Goal: Task Accomplishment & Management: Manage account settings

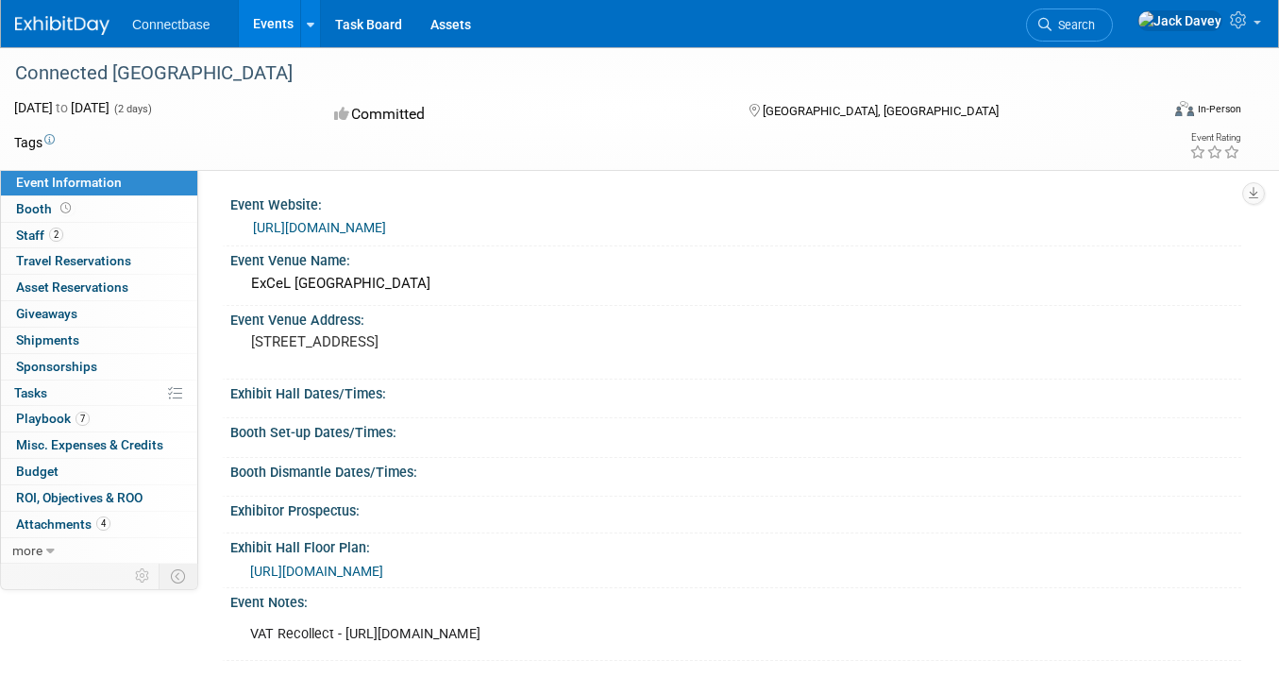
click at [283, 31] on link "Events" at bounding box center [273, 23] width 69 height 47
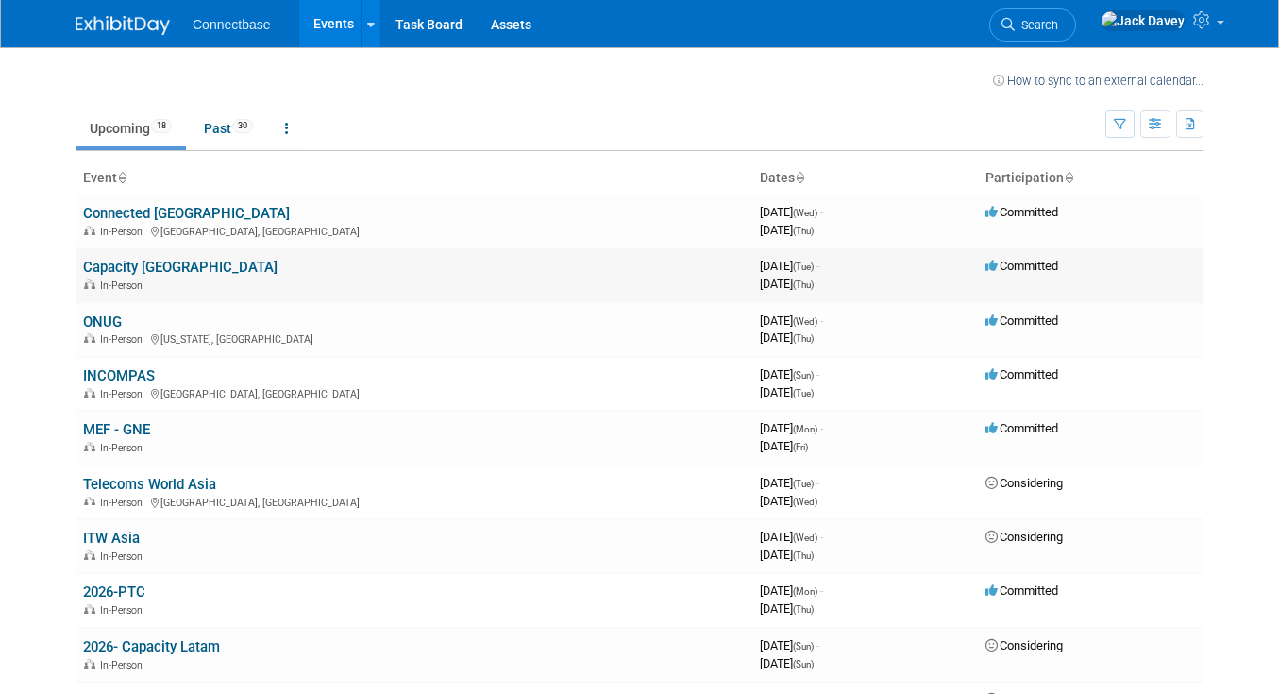
click at [128, 262] on link "Capacity [GEOGRAPHIC_DATA]" at bounding box center [180, 267] width 194 height 17
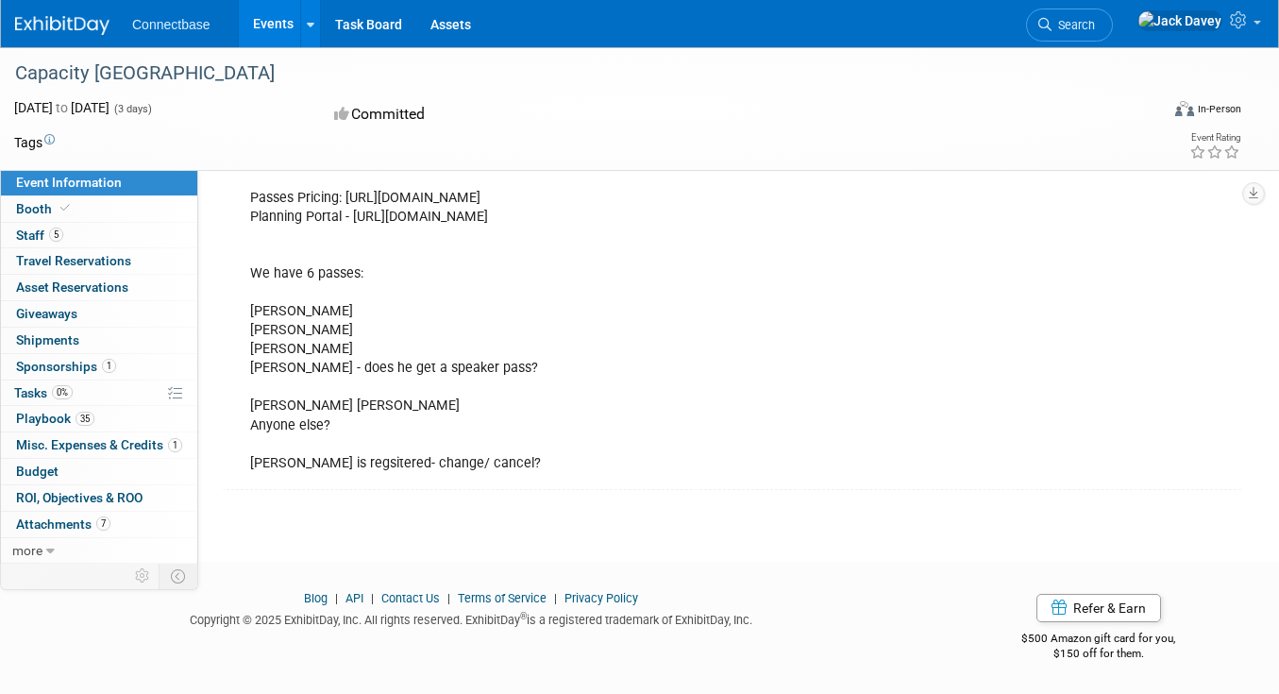
scroll to position [554, 0]
click at [106, 412] on link "35 Playbook 35" at bounding box center [99, 418] width 196 height 25
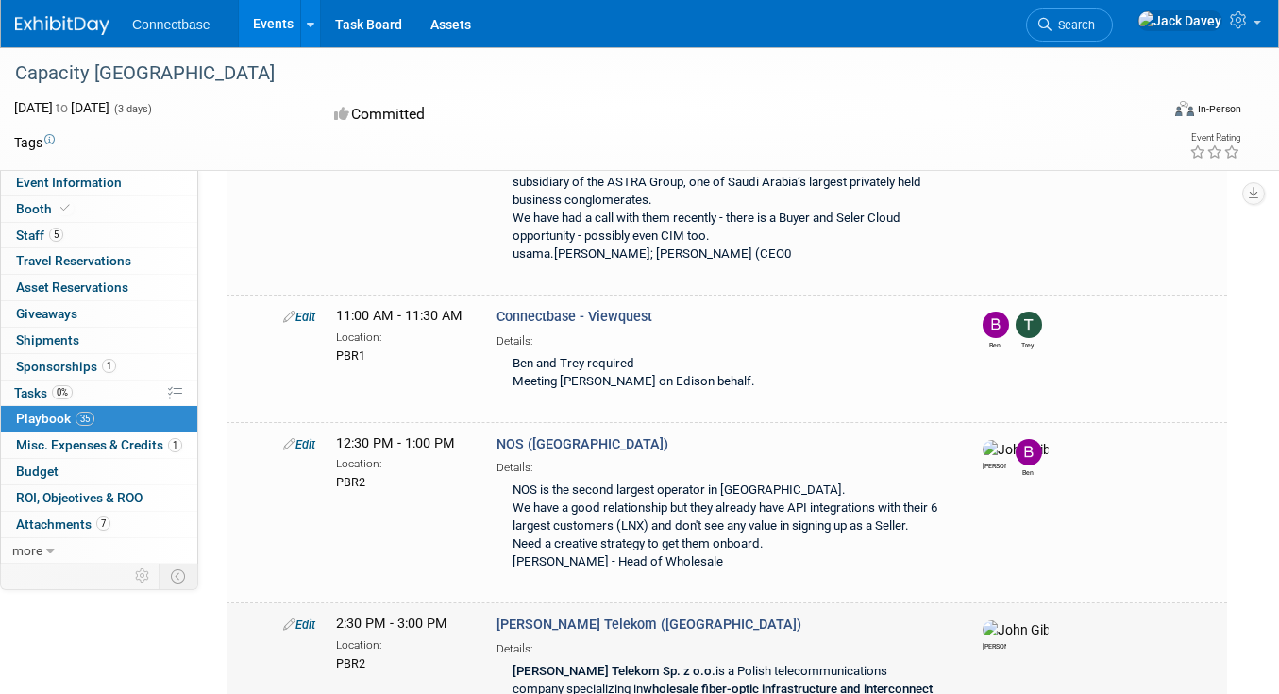
scroll to position [4551, 0]
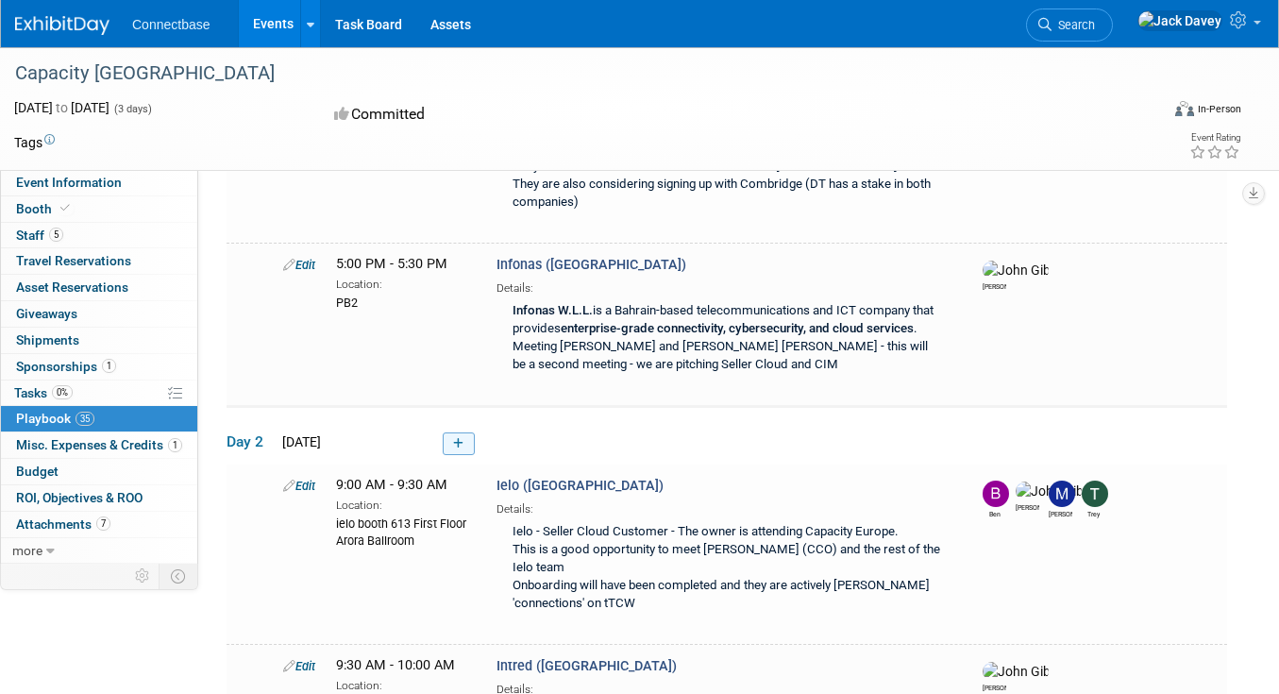
click at [449, 432] on link at bounding box center [459, 443] width 32 height 23
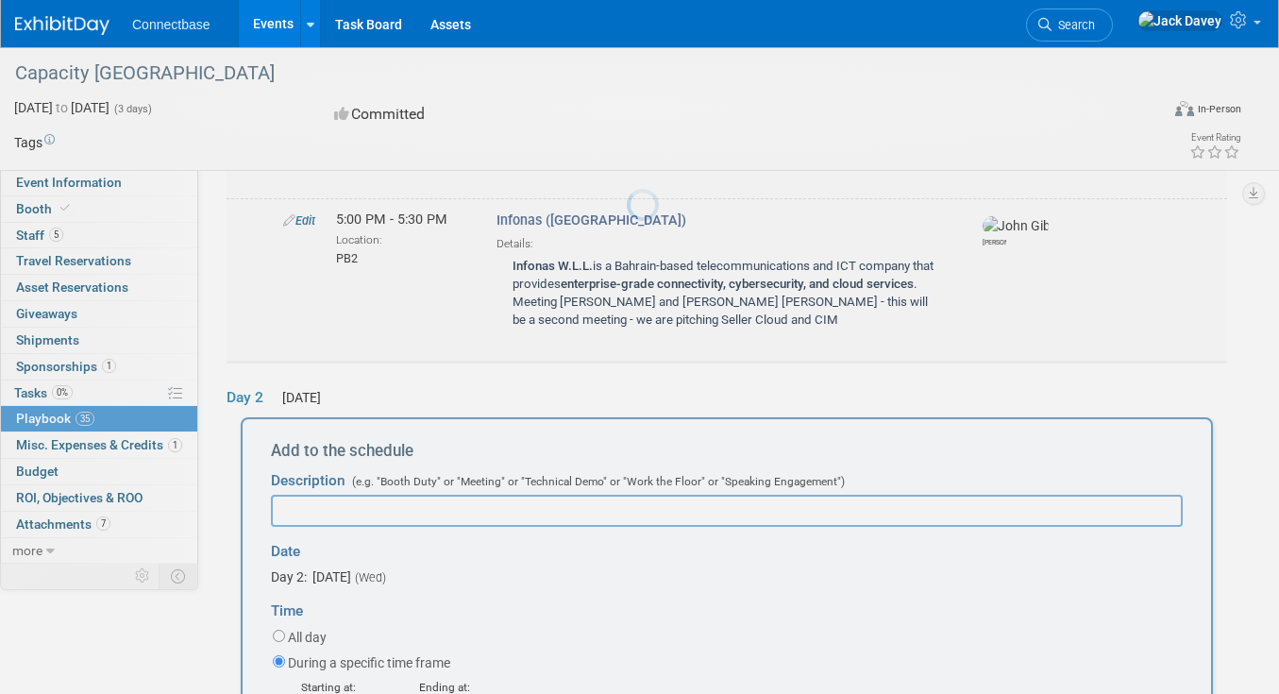
scroll to position [0, 0]
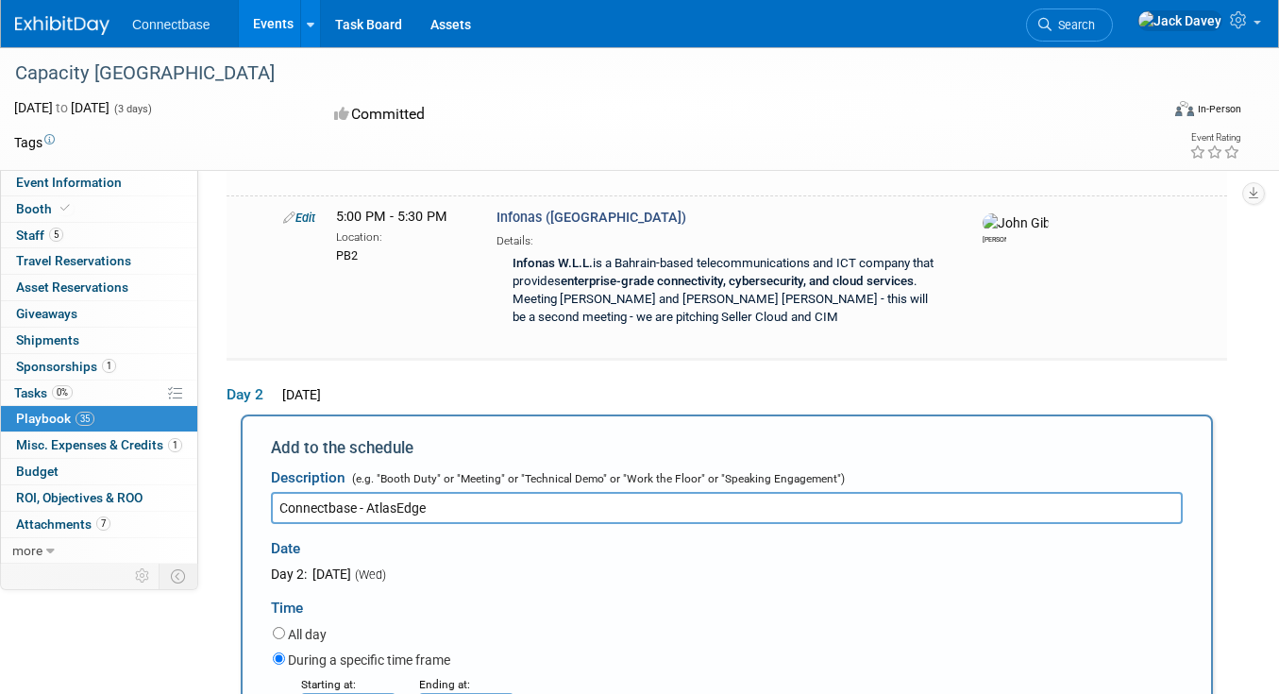
type input "Connectbase - AtlasEdge"
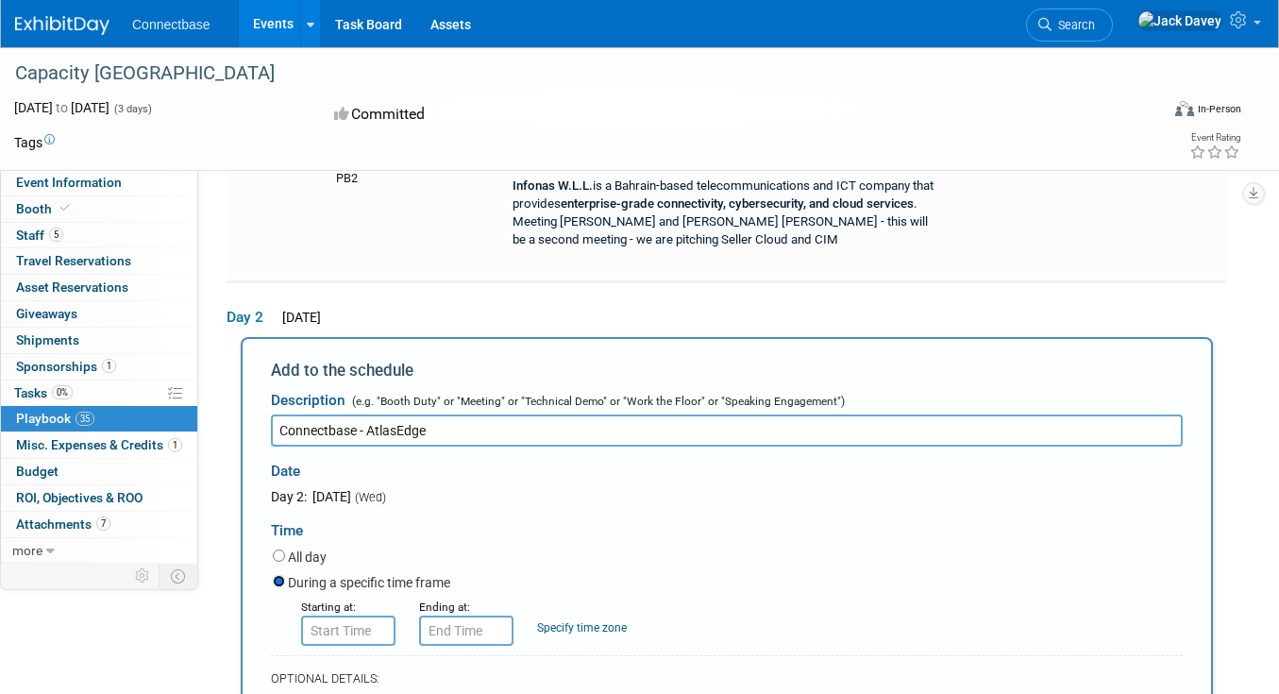
scroll to position [3800, 0]
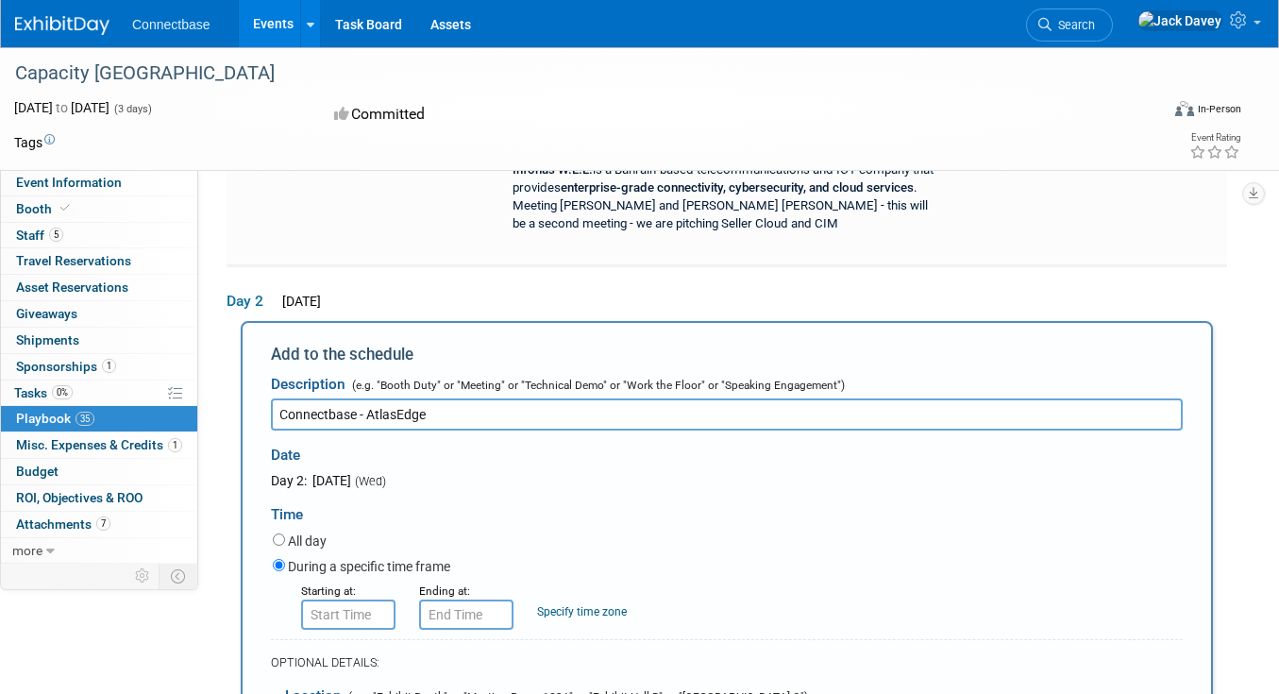
click at [361, 580] on div "Starting at:" at bounding box center [346, 589] width 90 height 19
click at [361, 599] on input "8:00 AM" at bounding box center [348, 614] width 94 height 30
click at [342, 645] on span at bounding box center [344, 661] width 33 height 33
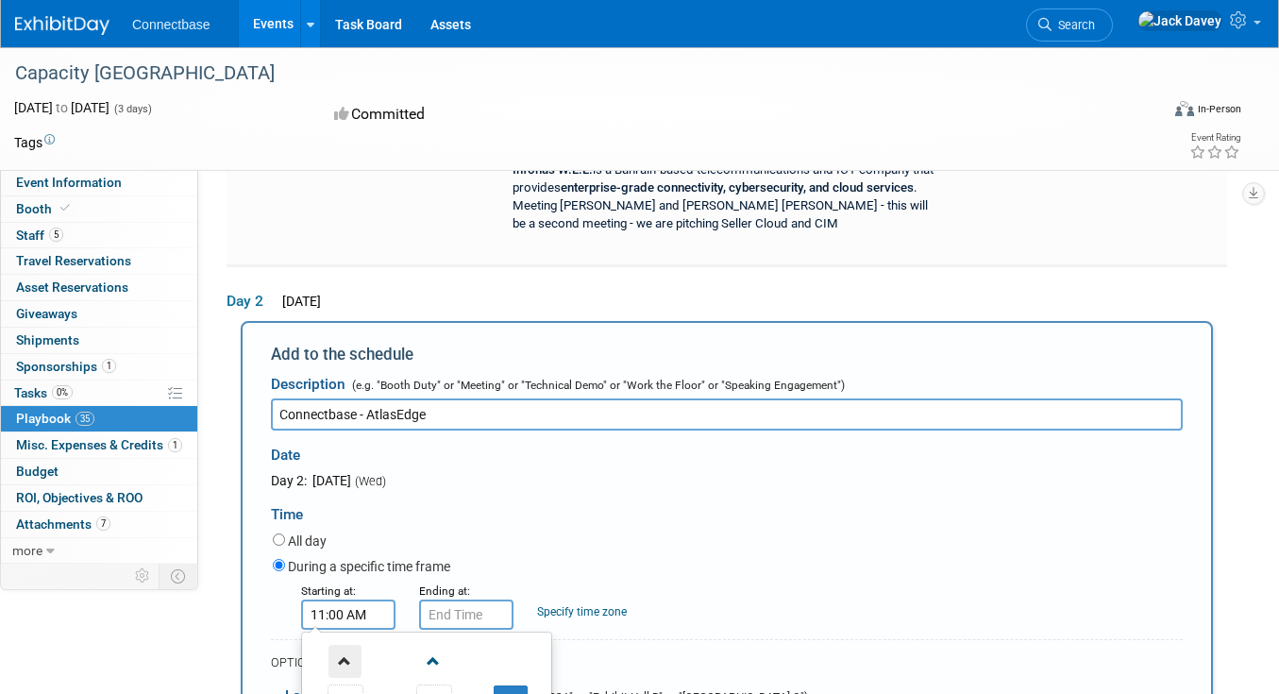
click at [342, 645] on span at bounding box center [344, 661] width 33 height 33
click at [355, 684] on span "12" at bounding box center [345, 701] width 36 height 34
click at [439, 636] on td "02" at bounding box center [457, 661] width 60 height 51
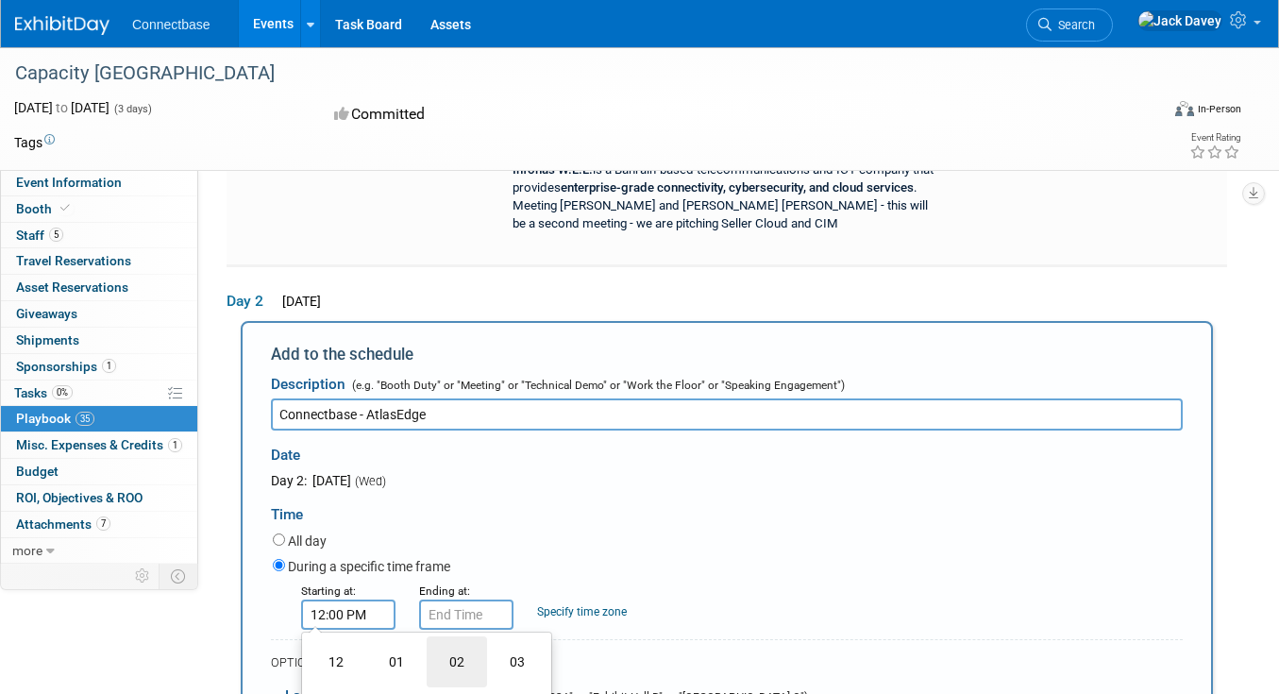
type input "2:00 PM"
click at [495, 599] on input "2:00 PM" at bounding box center [466, 614] width 94 height 30
click at [563, 684] on span "00" at bounding box center [552, 701] width 36 height 34
type input "2:30 PM"
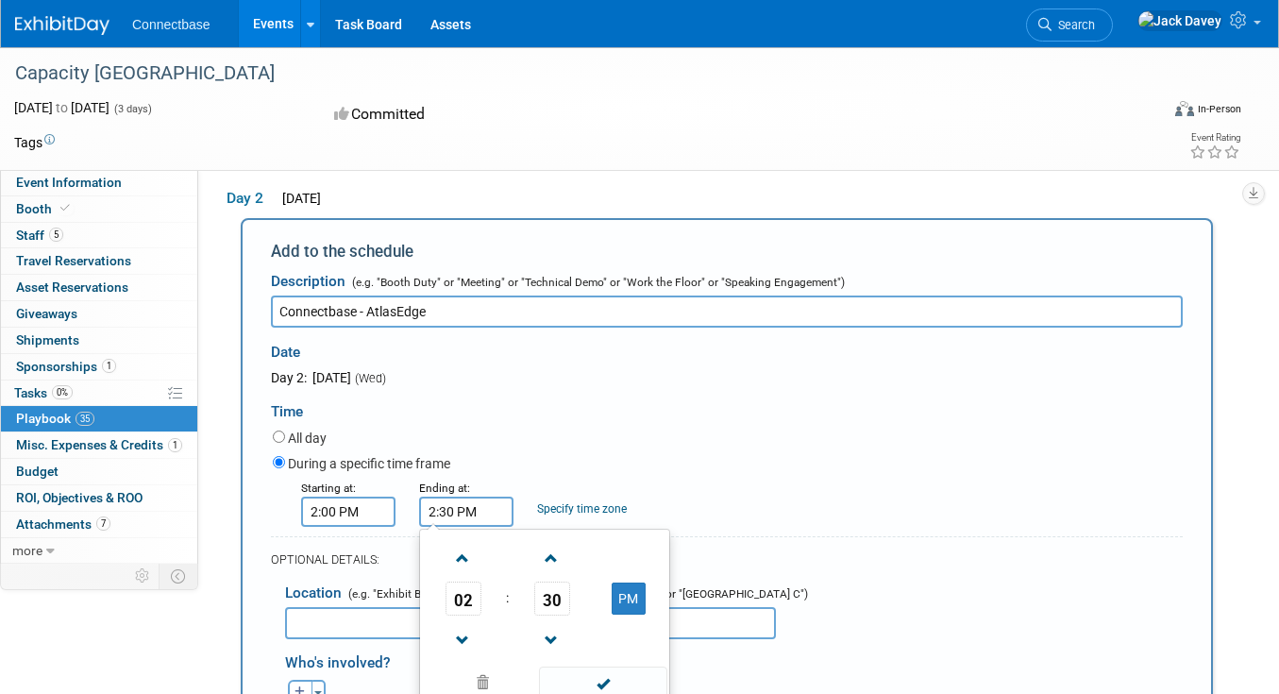
scroll to position [3930, 0]
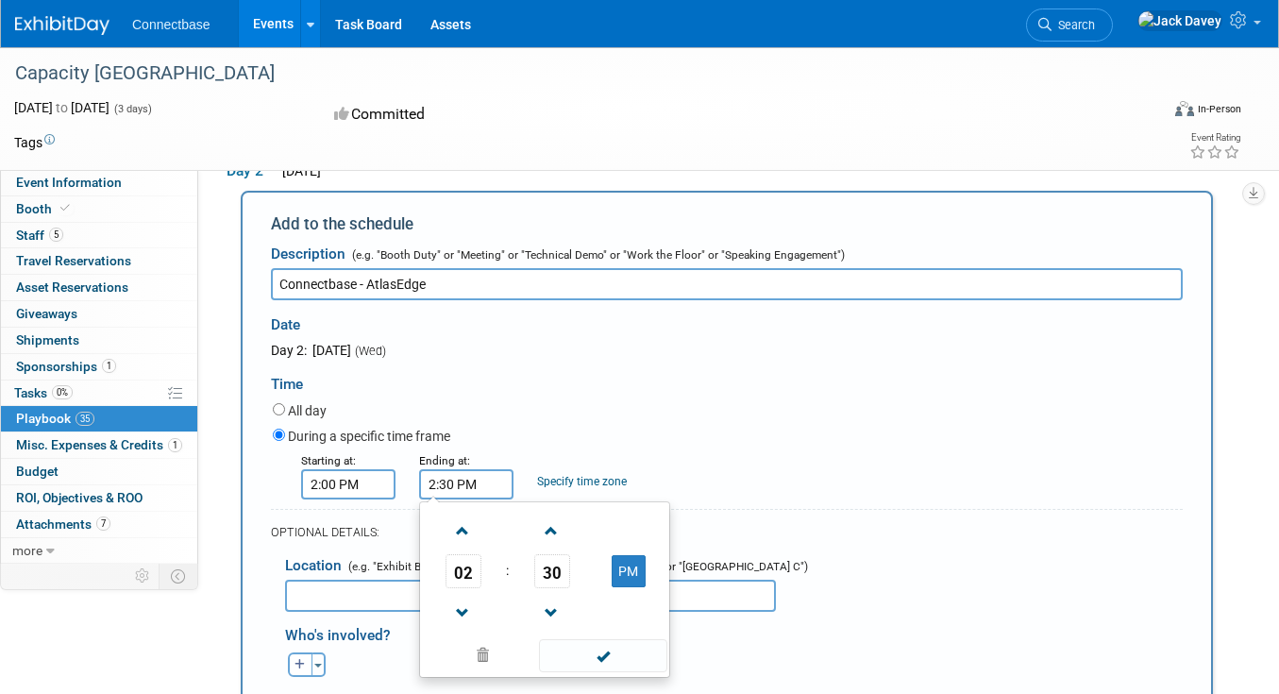
click at [692, 579] on input "text" at bounding box center [530, 595] width 491 height 32
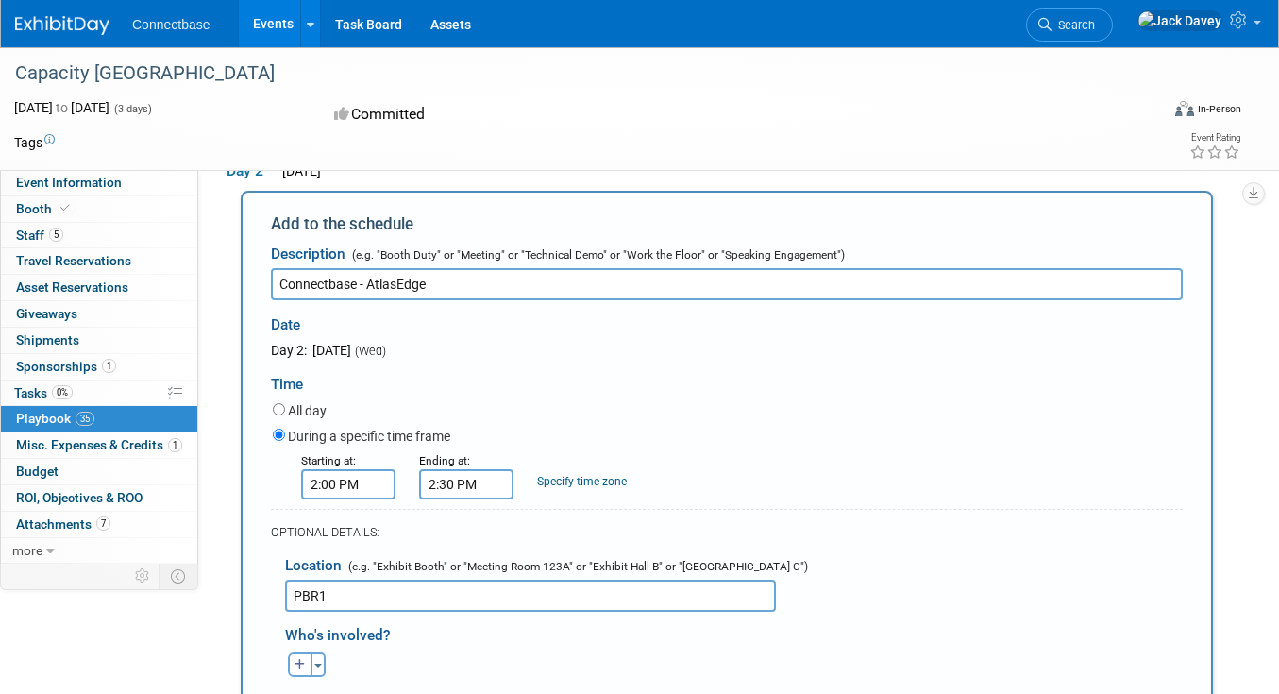
type input "PBR1"
click at [294, 652] on button "button" at bounding box center [300, 664] width 25 height 25
select select
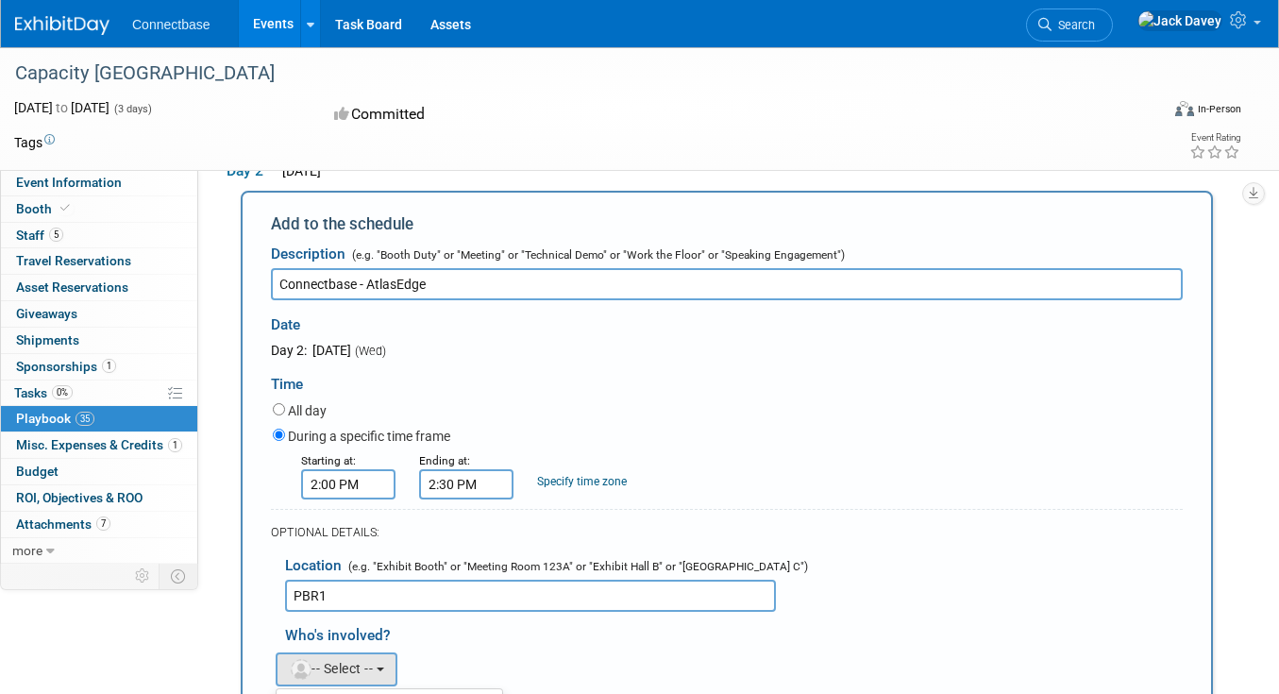
type input "jack"
select select "642fc188-1af2-4829-9343-26efdef3a88c"
click at [369, 659] on icon "button" at bounding box center [370, 664] width 11 height 11
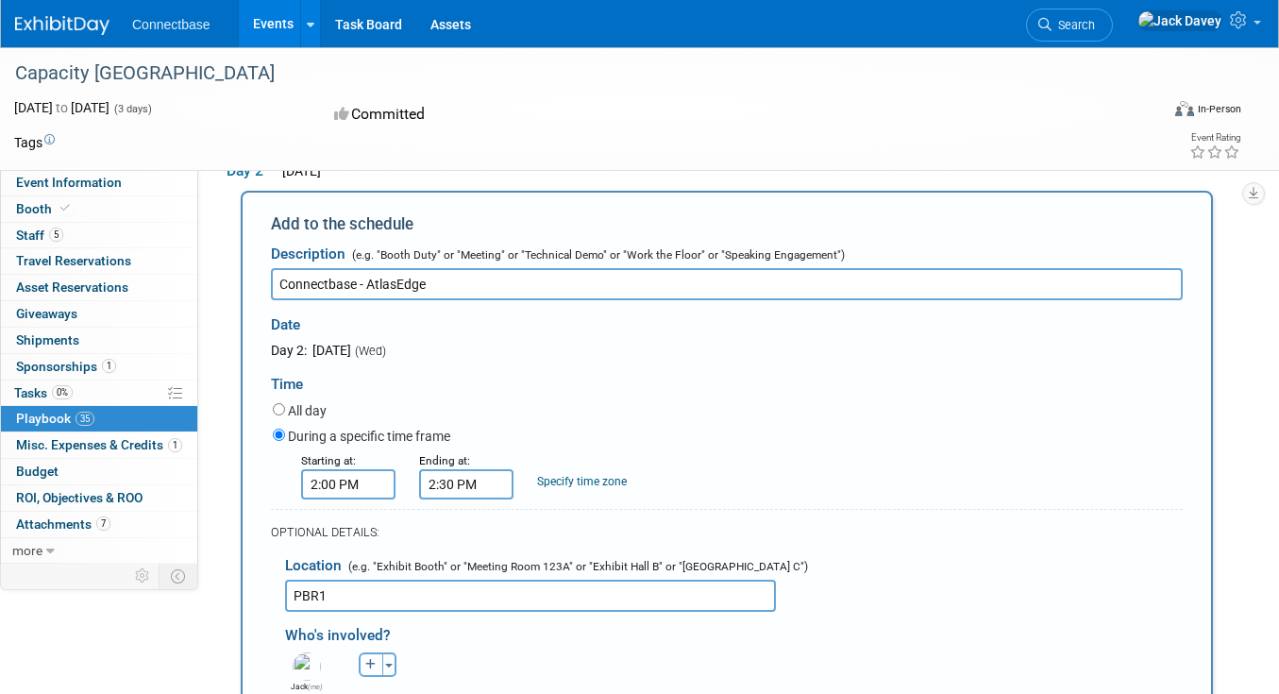
select select
type input "trey"
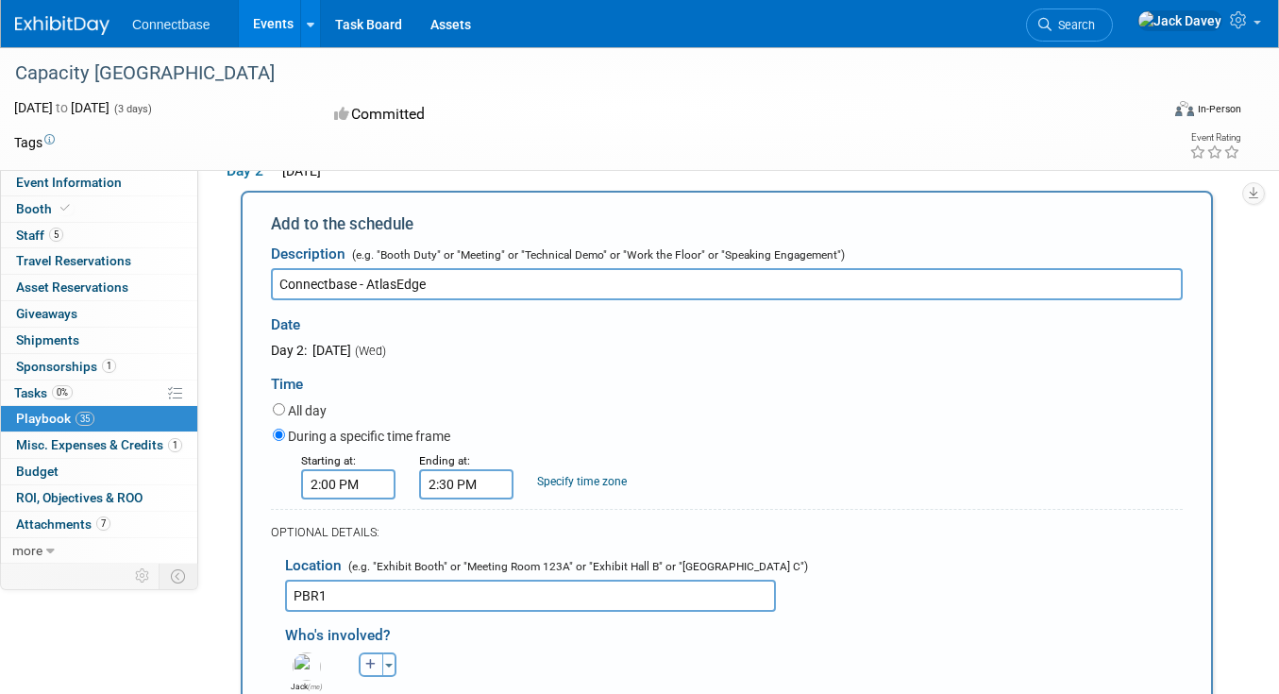
click at [372, 652] on button "button" at bounding box center [371, 664] width 25 height 25
type input "trey"
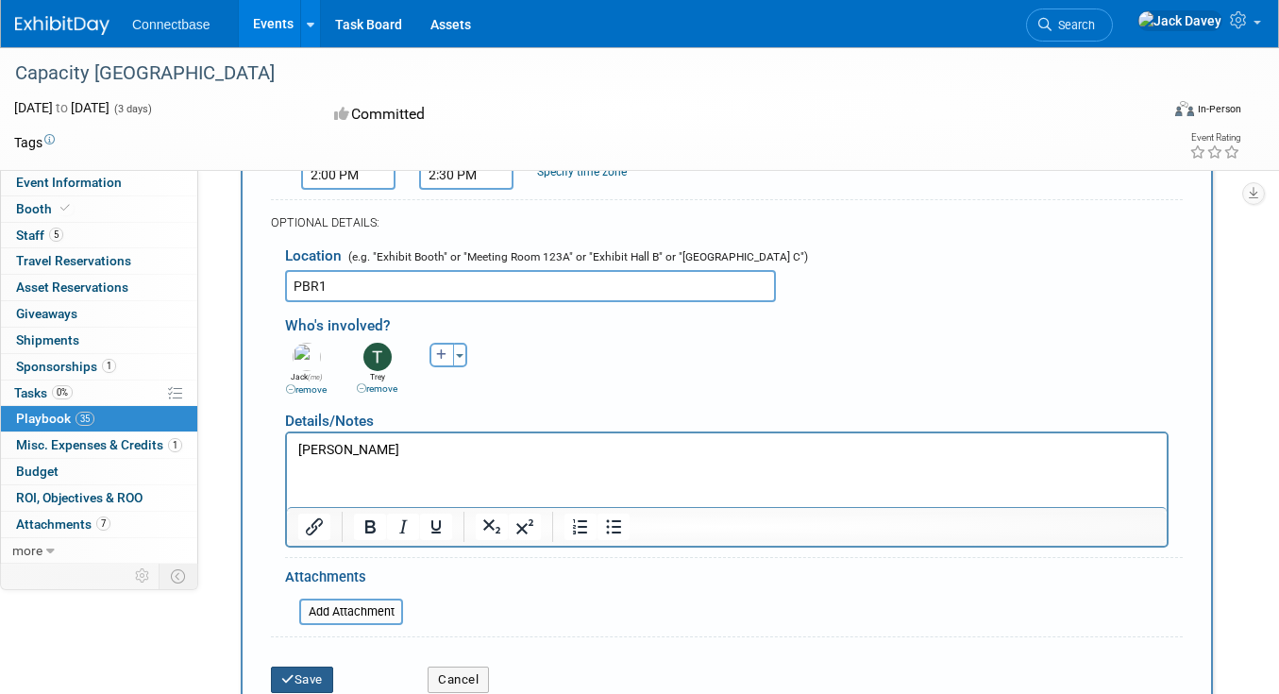
click at [311, 666] on button "Save" at bounding box center [302, 679] width 62 height 26
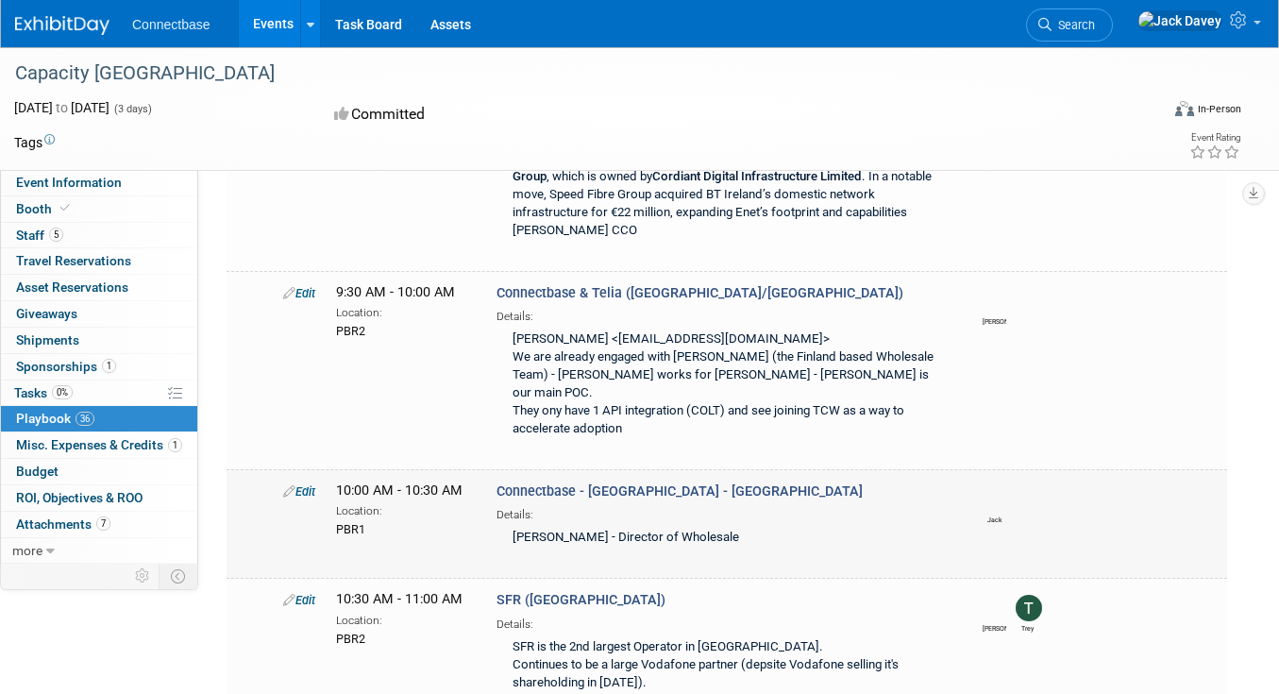
scroll to position [581, 0]
